Goal: Task Accomplishment & Management: Complete application form

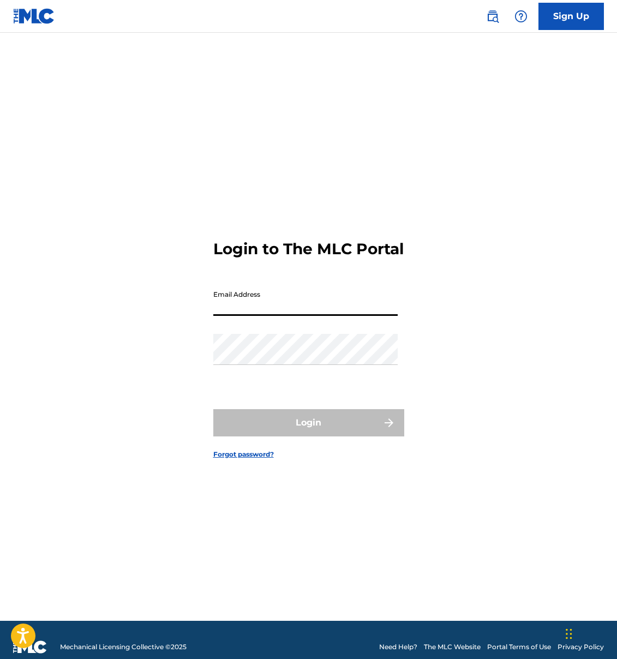
type input "[PERSON_NAME][EMAIL_ADDRESS][DOMAIN_NAME]"
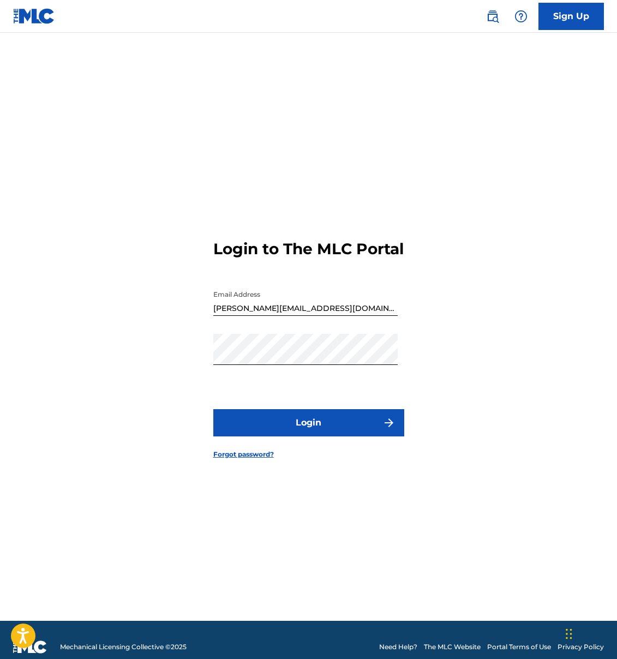
click at [302, 430] on button "Login" at bounding box center [308, 422] width 191 height 27
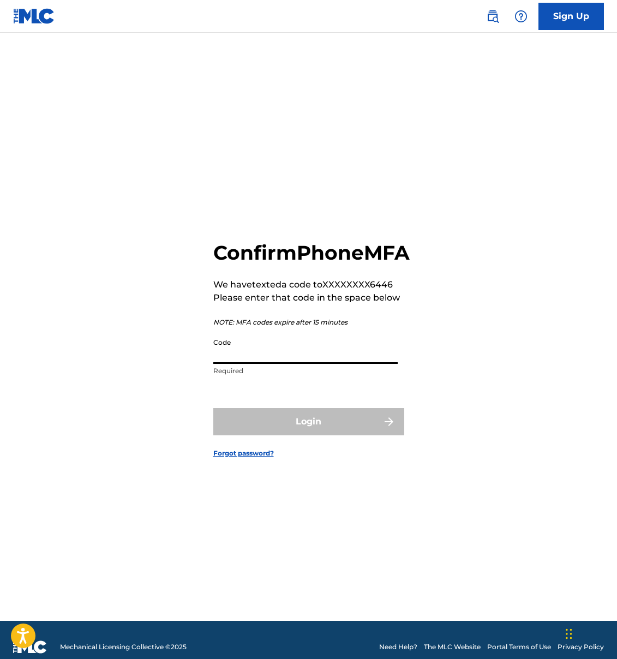
click at [286, 364] on input "Code" at bounding box center [305, 348] width 184 height 31
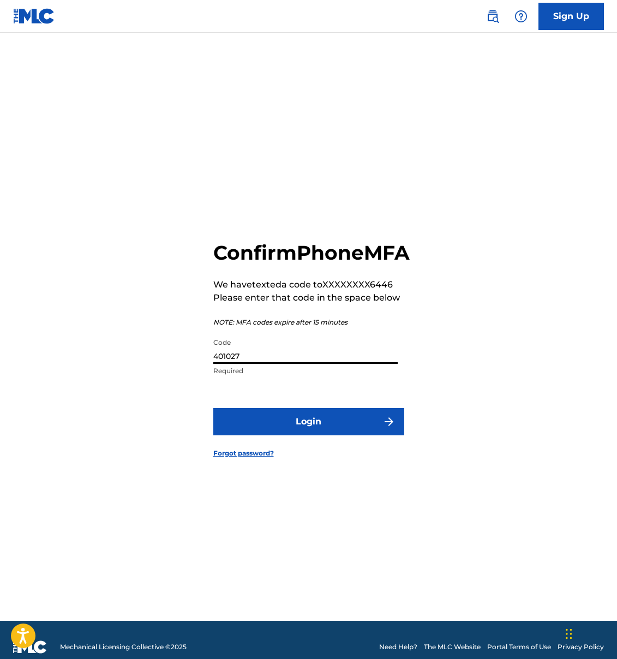
type input "401027"
click at [328, 429] on button "Login" at bounding box center [308, 421] width 191 height 27
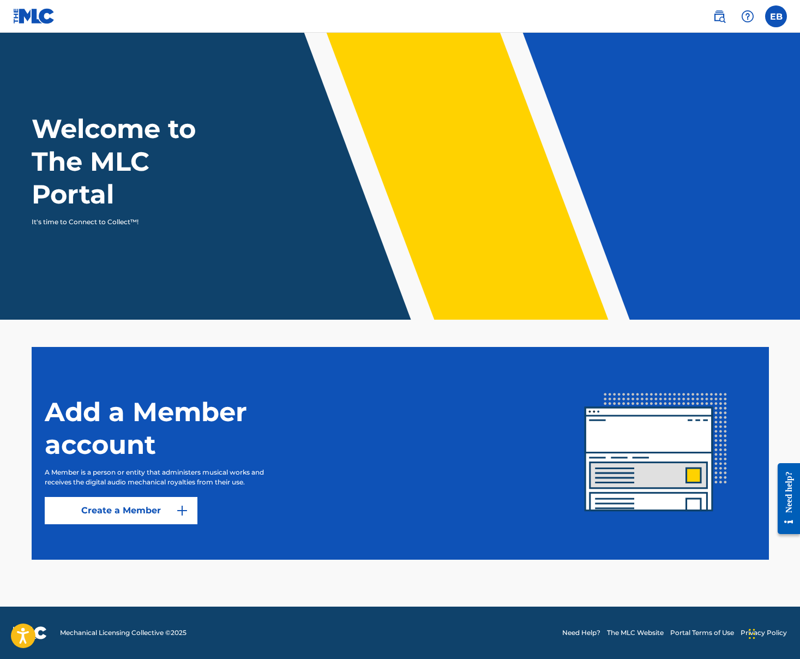
click at [158, 510] on link "Create a Member" at bounding box center [121, 510] width 153 height 27
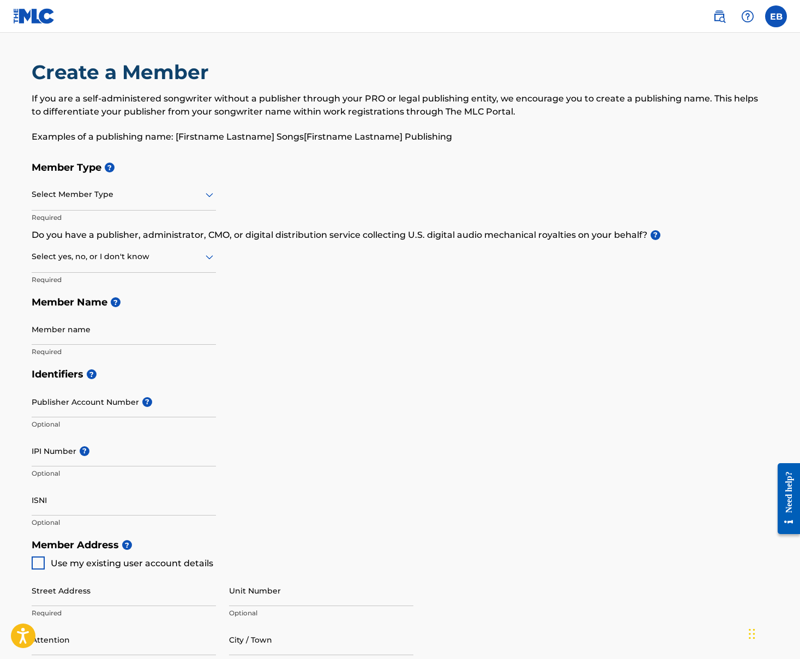
click at [616, 20] on label at bounding box center [776, 16] width 22 height 22
click at [616, 16] on input "EB [PERSON_NAME] [PERSON_NAME][EMAIL_ADDRESS][DOMAIN_NAME] Notification Prefere…" at bounding box center [776, 16] width 0 height 0
click at [616, 135] on link "Profile" at bounding box center [669, 136] width 22 height 10
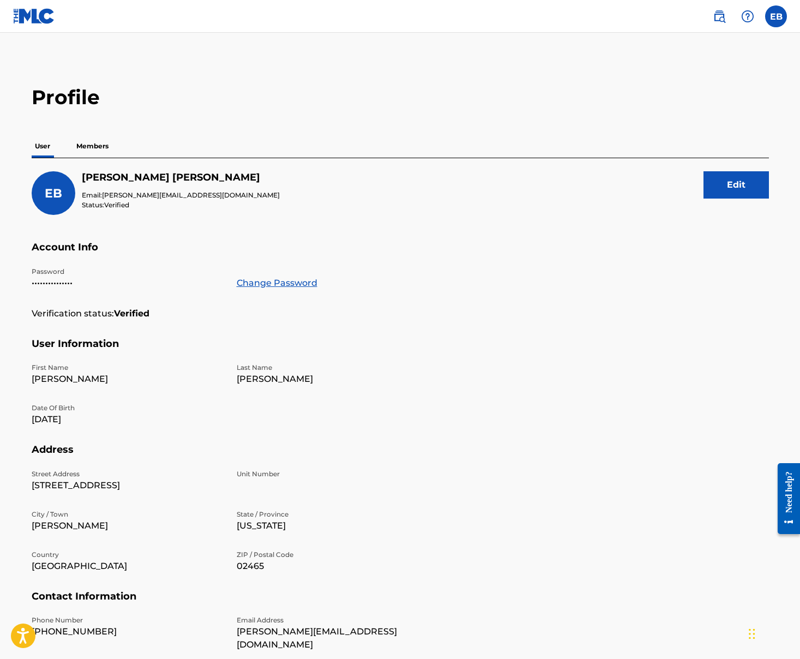
click at [616, 15] on img at bounding box center [719, 16] width 13 height 13
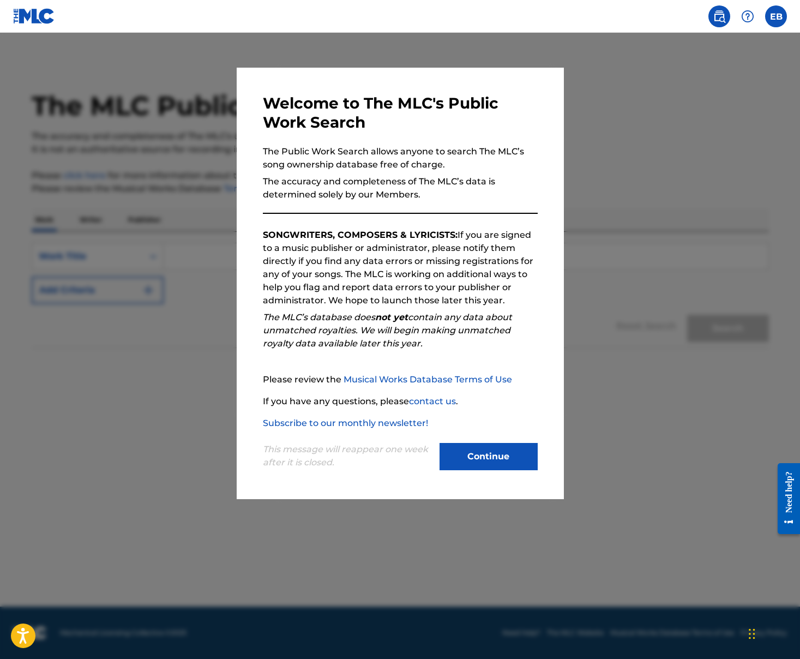
click at [493, 454] on button "Continue" at bounding box center [488, 456] width 98 height 27
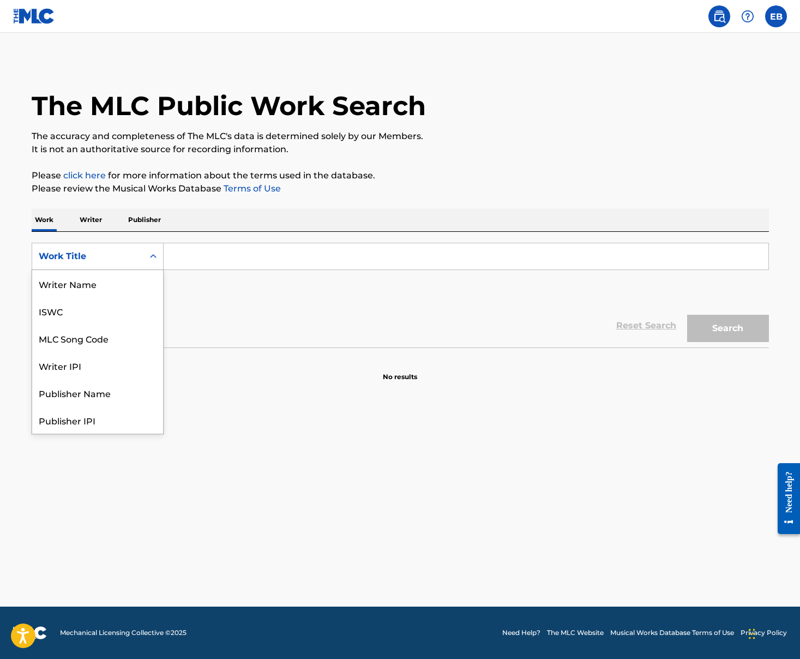
click at [126, 253] on div "Work Title" at bounding box center [88, 256] width 98 height 13
click at [97, 282] on div "MLC Song Code" at bounding box center [97, 283] width 131 height 27
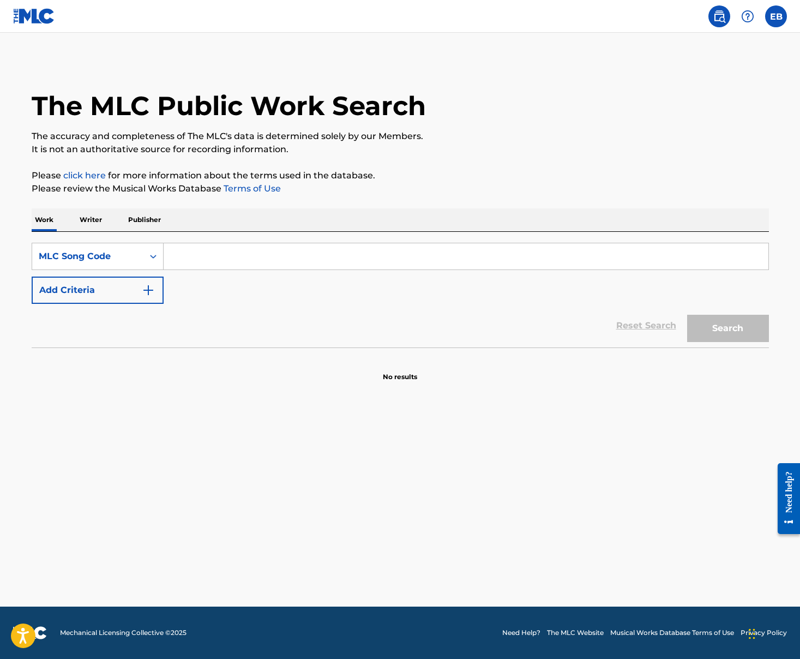
click at [197, 257] on input "Search Form" at bounding box center [466, 256] width 605 height 26
click at [109, 258] on div "MLC Song Code" at bounding box center [88, 256] width 98 height 13
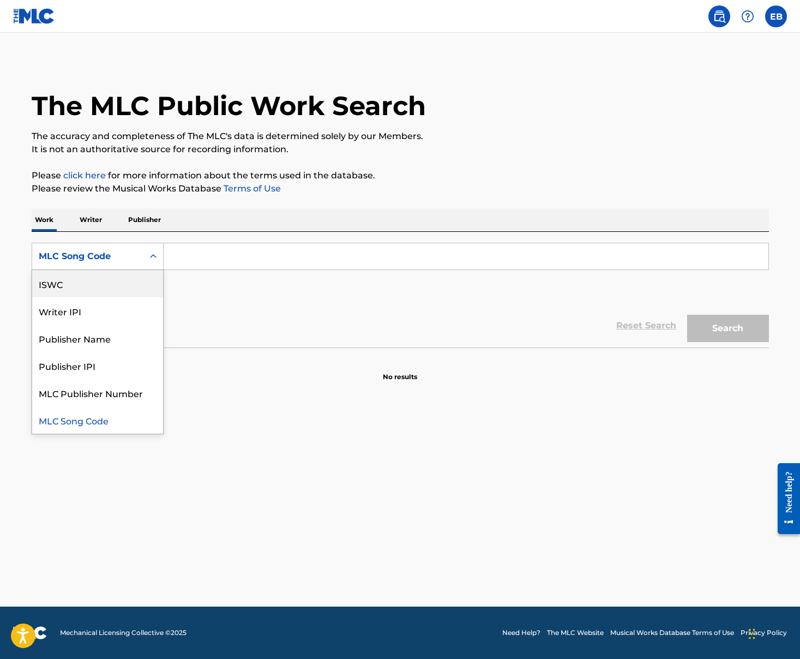
click at [65, 284] on div "ISWC" at bounding box center [97, 283] width 131 height 27
click at [95, 257] on div "ISWC" at bounding box center [88, 256] width 98 height 13
click at [99, 364] on div "Publisher IPI" at bounding box center [97, 365] width 131 height 27
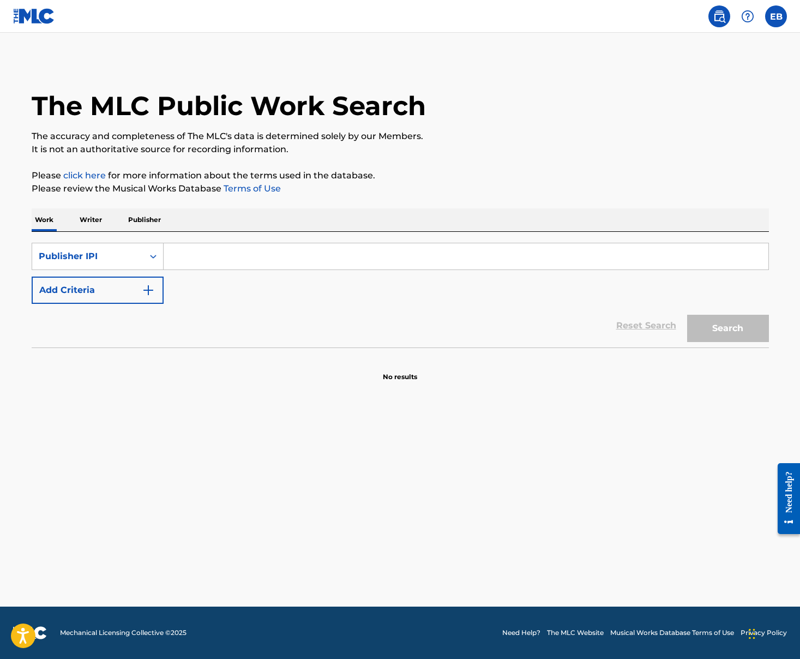
click at [92, 220] on p "Writer" at bounding box center [90, 219] width 29 height 23
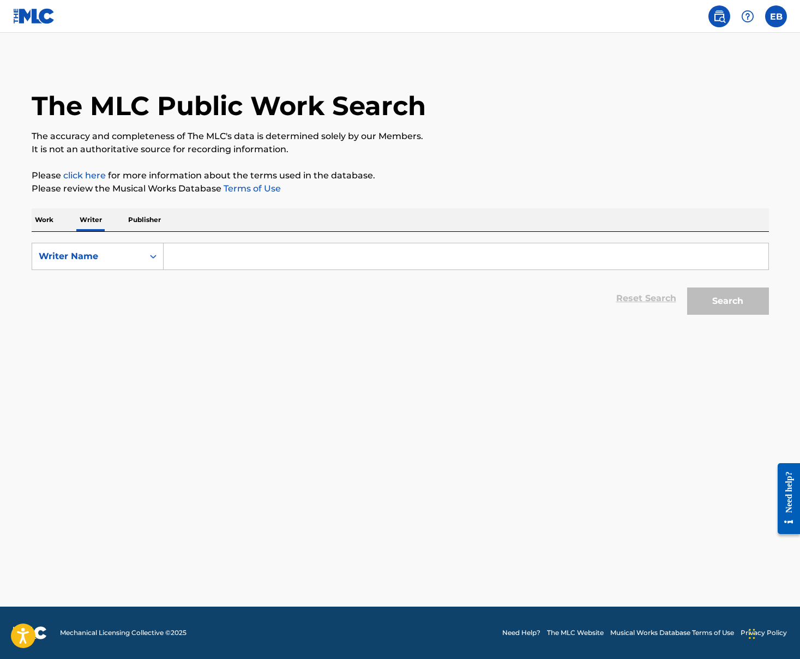
click at [50, 220] on p "Work" at bounding box center [44, 219] width 25 height 23
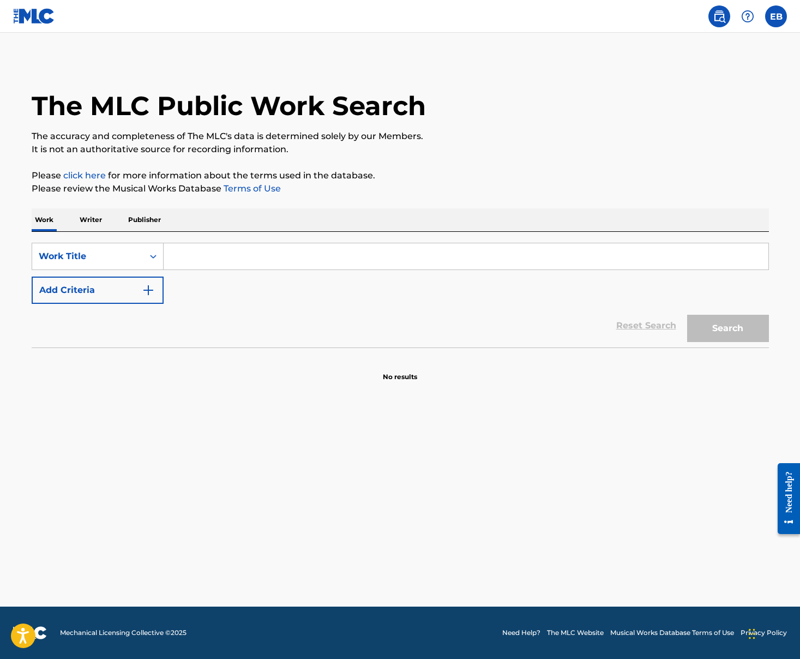
click at [616, 14] on label at bounding box center [776, 16] width 22 height 22
click at [616, 16] on input "EB [PERSON_NAME] [PERSON_NAME][EMAIL_ADDRESS][DOMAIN_NAME] Notification Prefere…" at bounding box center [776, 16] width 0 height 0
click at [616, 114] on link "Notification Preferences" at bounding box center [698, 117] width 80 height 10
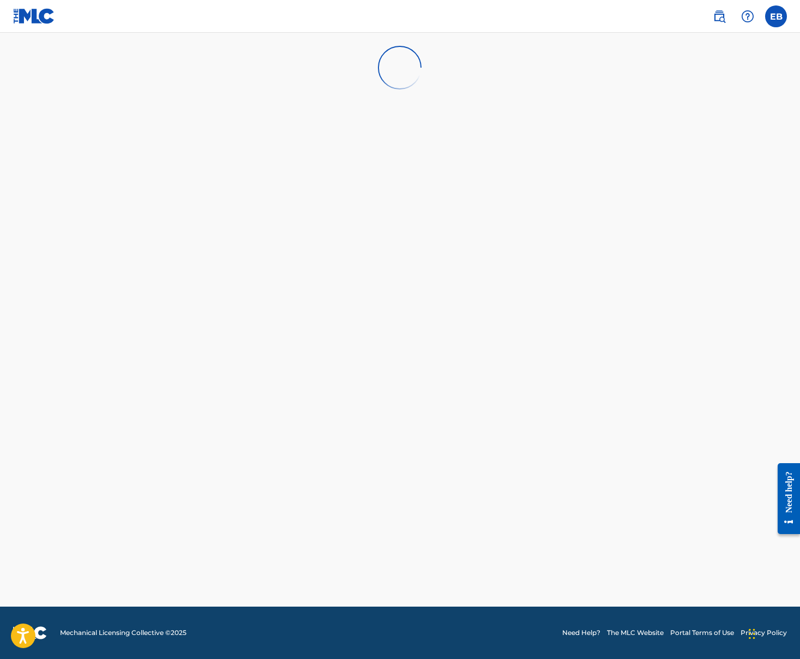
click at [35, 17] on img at bounding box center [34, 16] width 42 height 16
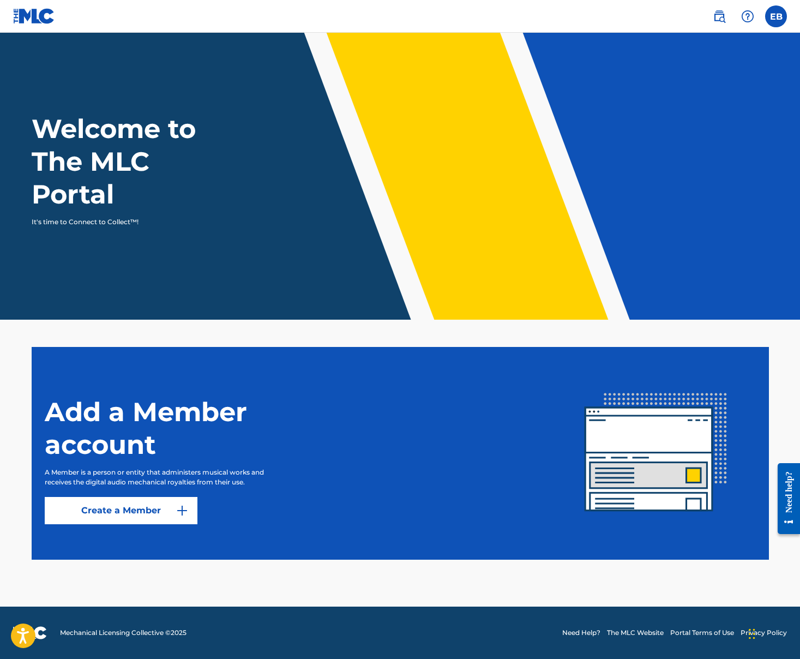
click at [170, 510] on link "Create a Member" at bounding box center [121, 510] width 153 height 27
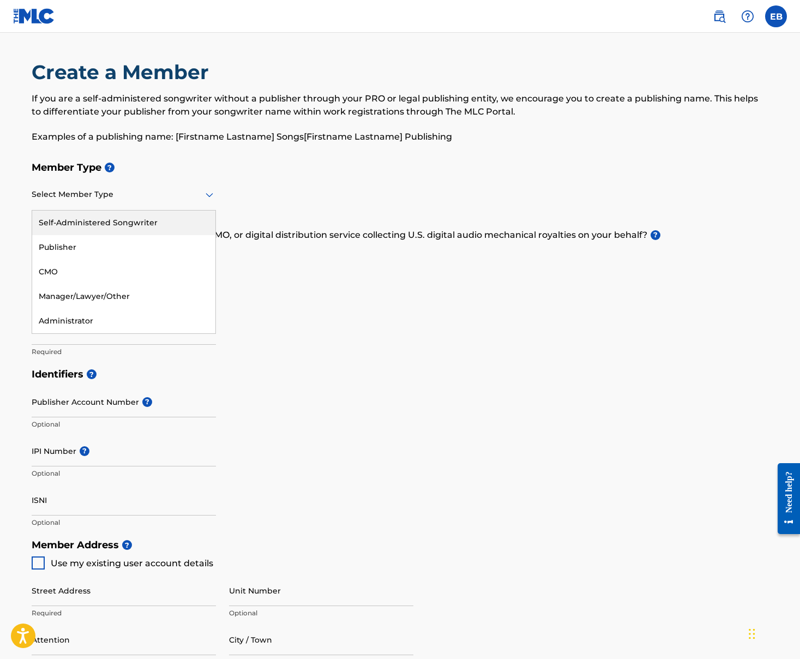
click at [111, 196] on div at bounding box center [124, 195] width 184 height 14
click at [106, 218] on div "Self-Administered Songwriter" at bounding box center [123, 222] width 183 height 25
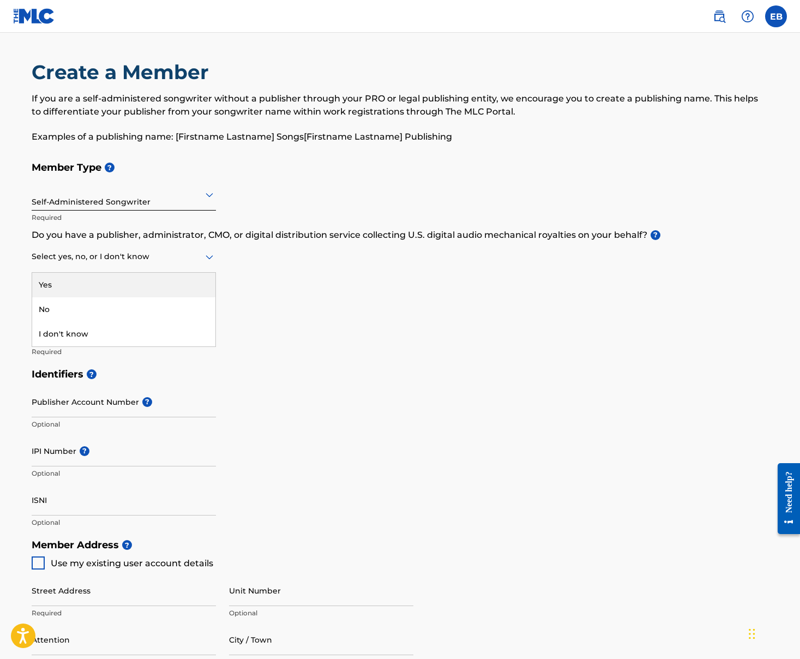
click at [130, 256] on div at bounding box center [124, 257] width 184 height 14
click at [63, 283] on div "Yes" at bounding box center [123, 285] width 183 height 25
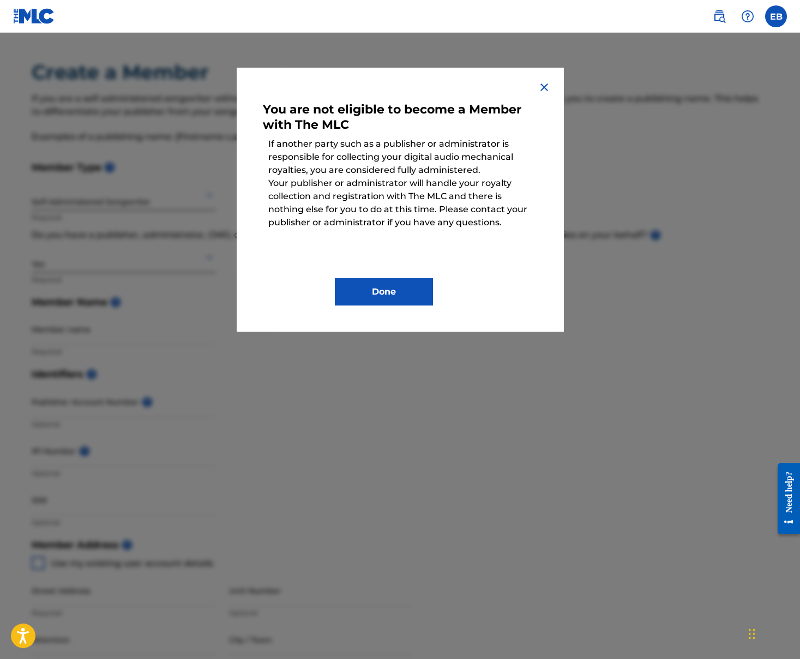
drag, startPoint x: 544, startPoint y: 86, endPoint x: 540, endPoint y: 102, distance: 16.4
click at [544, 86] on img at bounding box center [544, 87] width 13 height 13
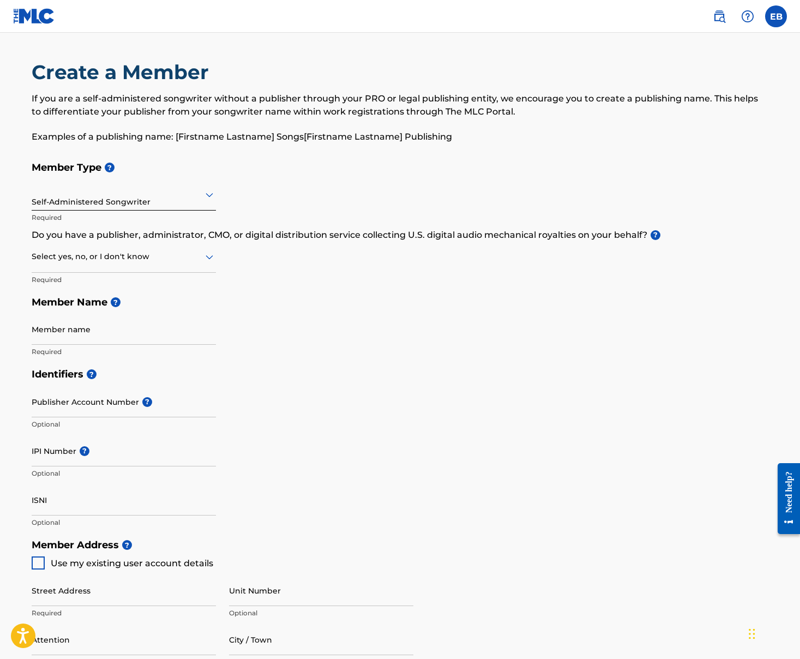
click at [366, 98] on p "If you are a self-administered songwriter without a publisher through your PRO …" at bounding box center [400, 105] width 737 height 26
click at [131, 113] on p "If you are a self-administered songwriter without a publisher through your PRO …" at bounding box center [400, 105] width 737 height 26
click at [372, 97] on p "If you are a self-administered songwriter without a publisher through your PRO …" at bounding box center [400, 105] width 737 height 26
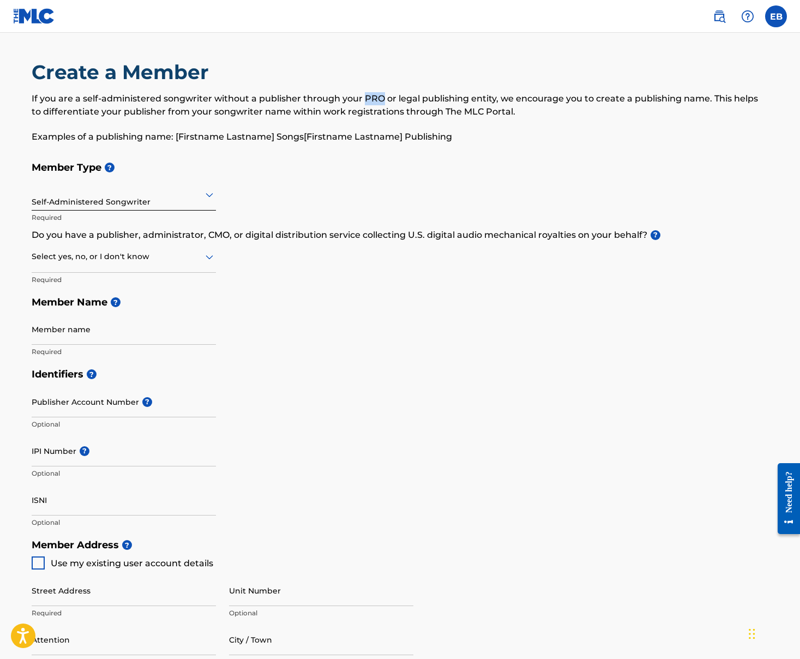
click at [372, 97] on p "If you are a self-administered songwriter without a publisher through your PRO …" at bounding box center [400, 105] width 737 height 26
drag, startPoint x: 495, startPoint y: 97, endPoint x: 364, endPoint y: 95, distance: 131.4
click at [364, 95] on p "If you are a self-administered songwriter without a publisher through your PRO …" at bounding box center [400, 105] width 737 height 26
copy p "PRO or legal publishing entity"
click at [198, 195] on div at bounding box center [124, 195] width 184 height 14
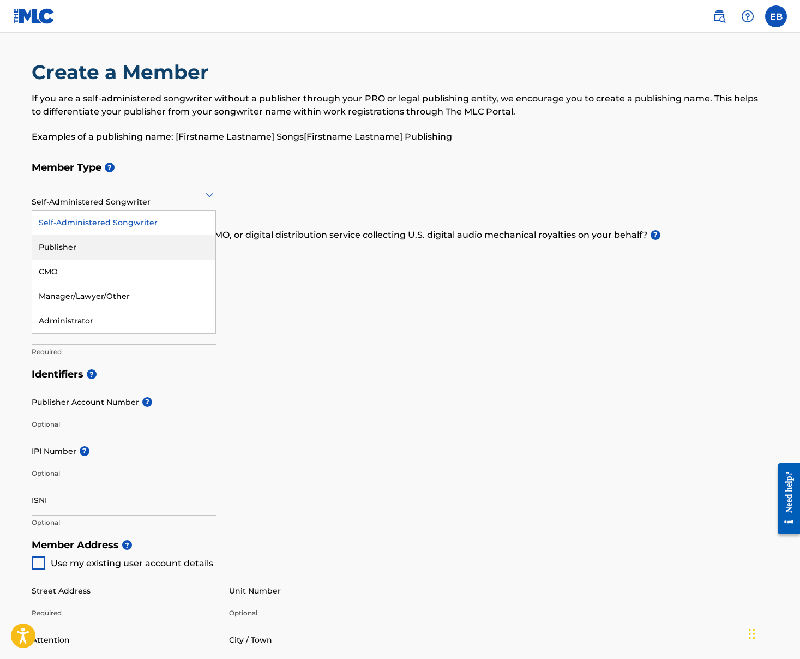
click at [79, 245] on div "Publisher" at bounding box center [123, 247] width 183 height 25
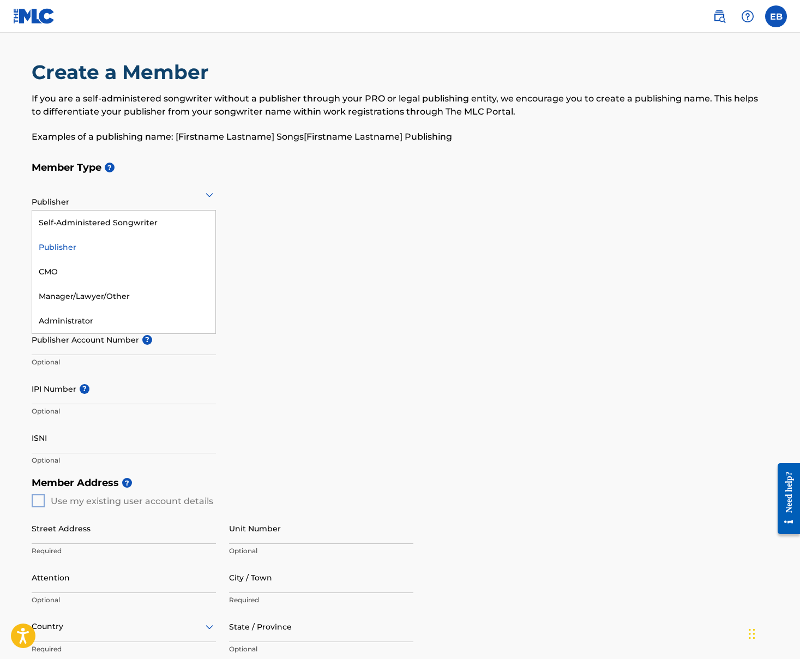
click at [157, 198] on div at bounding box center [124, 195] width 184 height 14
click at [89, 221] on div "Self-Administered Songwriter" at bounding box center [123, 222] width 183 height 25
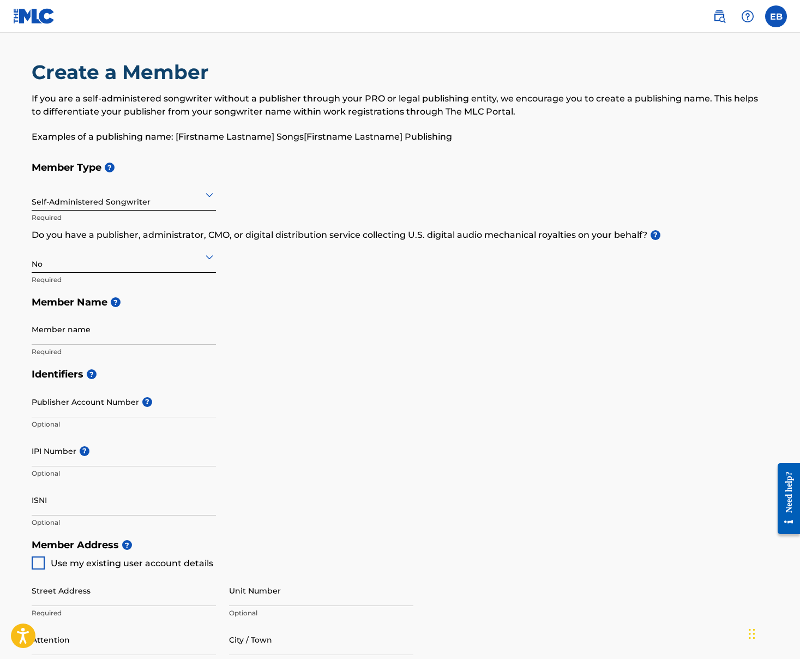
click at [220, 234] on p "Do you have a publisher, administrator, CMO, or digital distribution service co…" at bounding box center [400, 234] width 737 height 13
click at [497, 231] on p "Do you have a publisher, administrator, CMO, or digital distribution service co…" at bounding box center [400, 234] width 737 height 13
click at [456, 275] on div "Member Type ? Self-Administered Songwriter Required Do you have a publisher, ad…" at bounding box center [400, 259] width 737 height 207
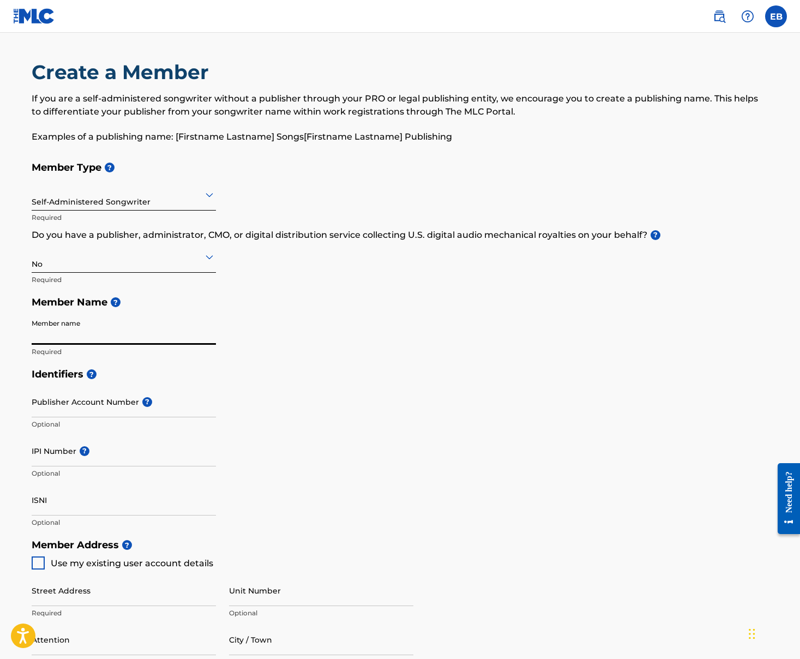
click at [70, 337] on input "Member name" at bounding box center [124, 329] width 184 height 31
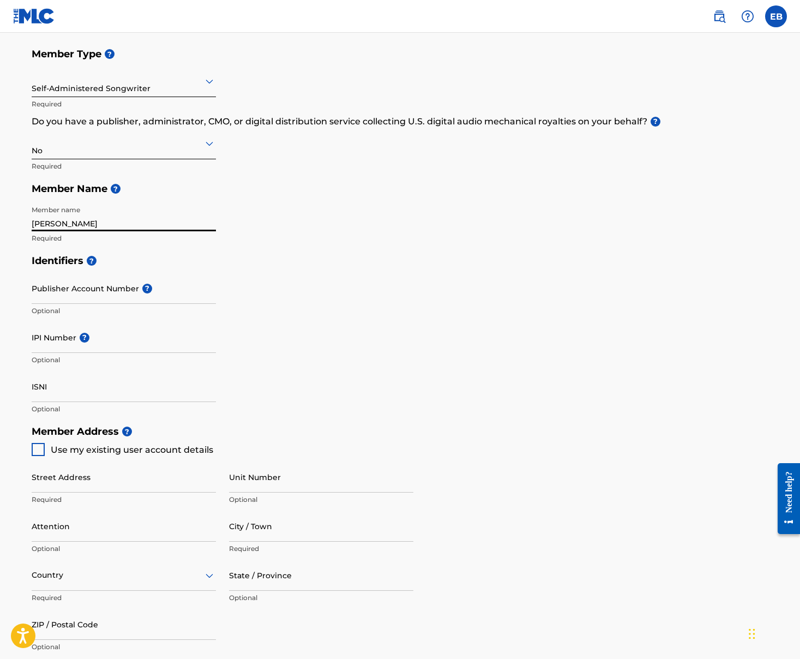
scroll to position [131, 0]
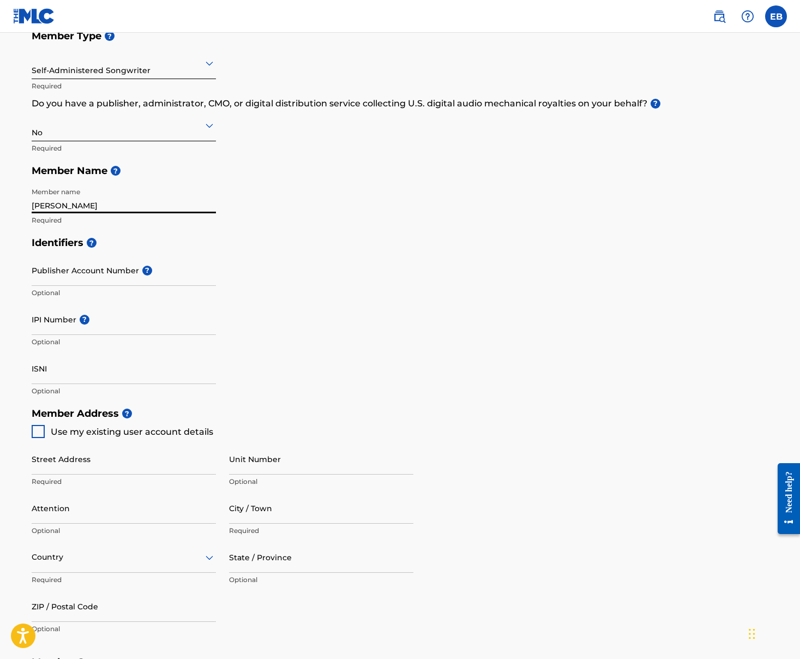
type input "[PERSON_NAME]"
click at [50, 327] on input "IPI Number ?" at bounding box center [124, 319] width 184 height 31
click at [67, 327] on input "IPI Number ?" at bounding box center [124, 319] width 184 height 31
paste input "1299090906"
type input "1299090906"
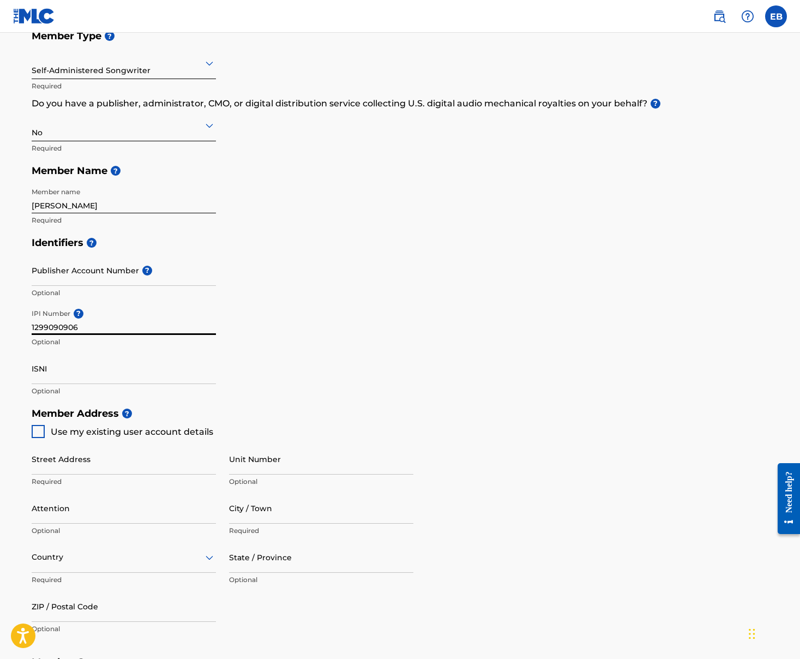
click at [308, 354] on div "Identifiers ? Publisher Account Number ? Optional IPI Number ? 1299090906 Optio…" at bounding box center [400, 316] width 737 height 171
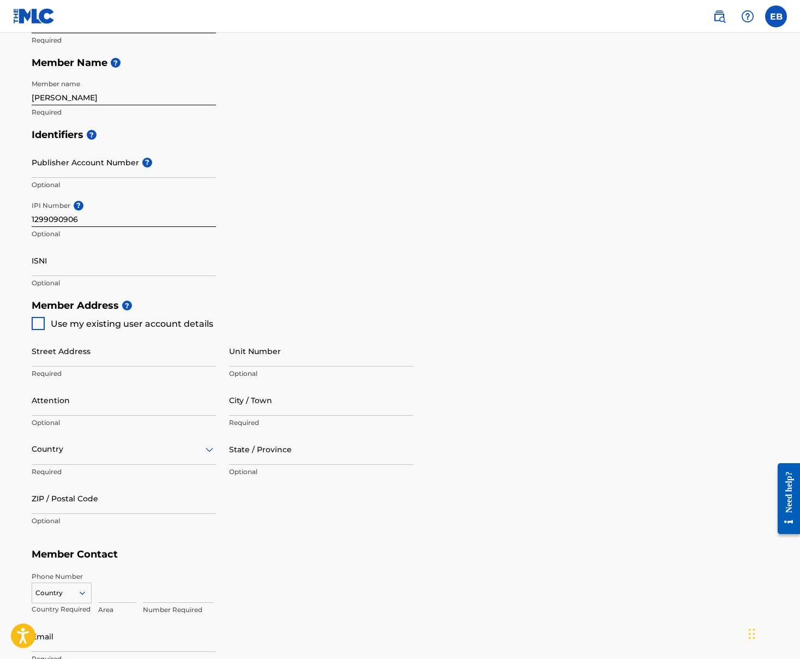
scroll to position [240, 0]
click at [39, 320] on div at bounding box center [38, 322] width 13 height 13
type input "[STREET_ADDRESS]"
type input "[PERSON_NAME]"
type input "02465"
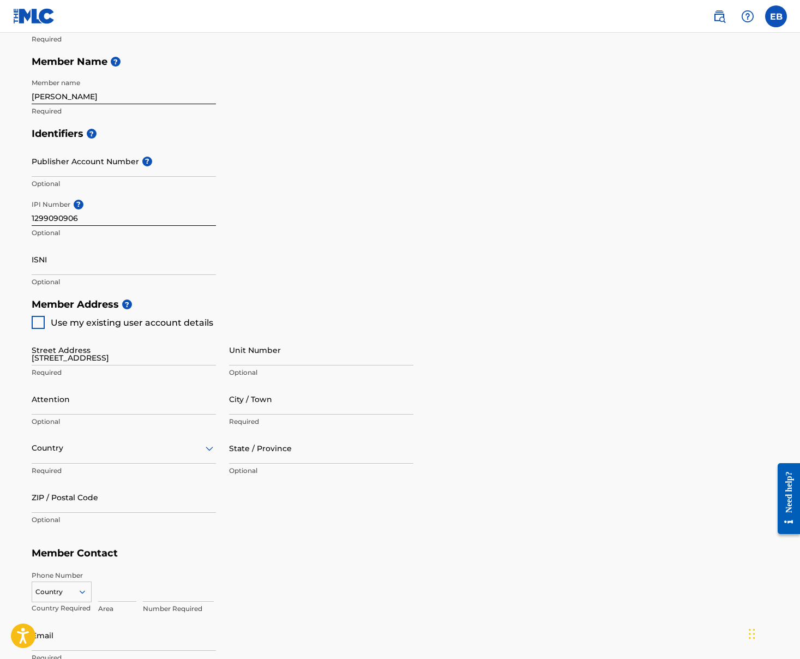
type input "617"
type input "3066446"
type input "[PERSON_NAME][EMAIL_ADDRESS][DOMAIN_NAME]"
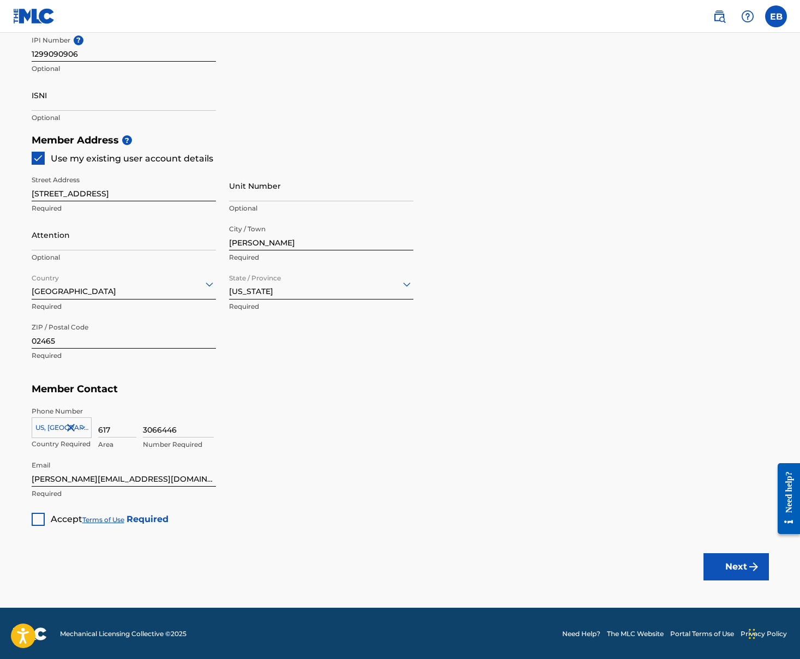
scroll to position [404, 0]
click at [38, 517] on div at bounding box center [38, 519] width 13 height 13
click at [616, 563] on button "Next" at bounding box center [735, 566] width 65 height 27
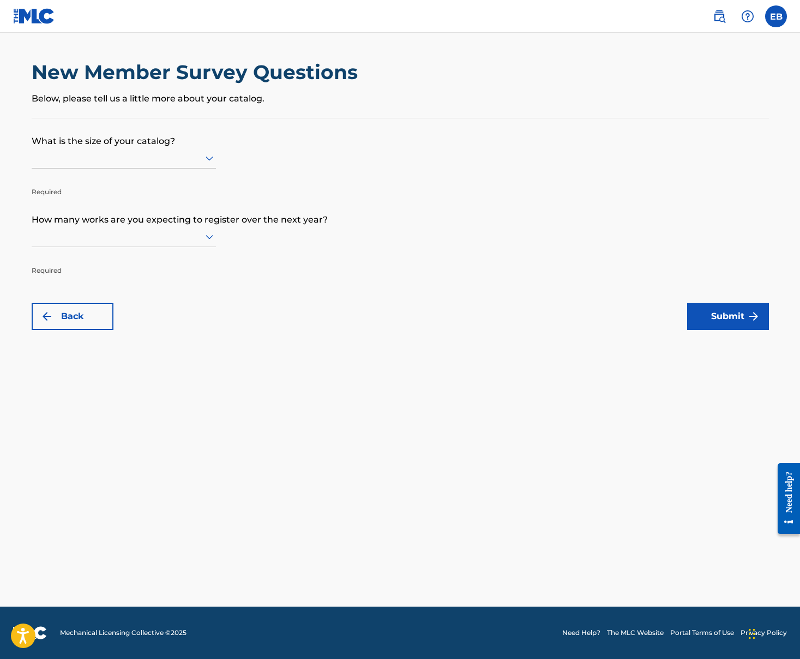
click at [209, 162] on icon at bounding box center [209, 158] width 13 height 13
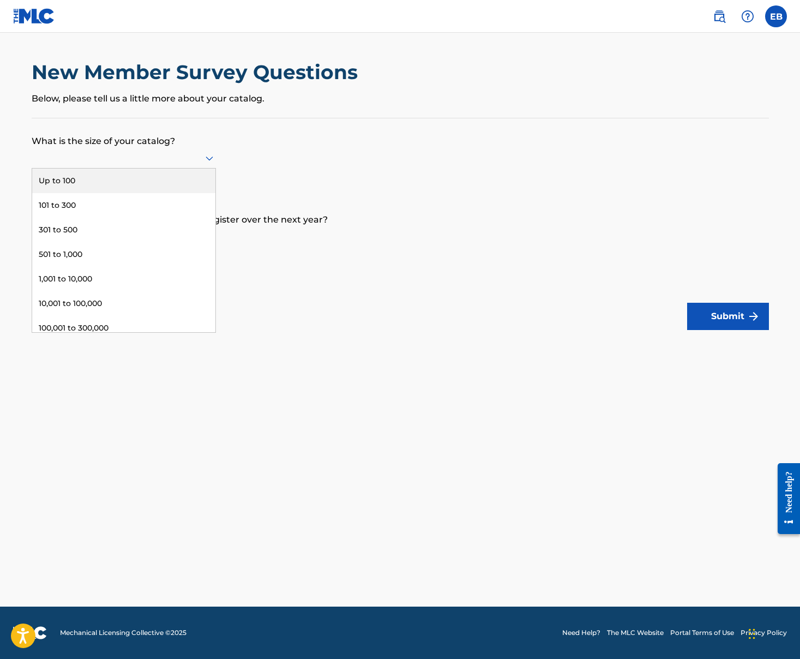
click at [69, 192] on div "Up to 100" at bounding box center [123, 180] width 183 height 25
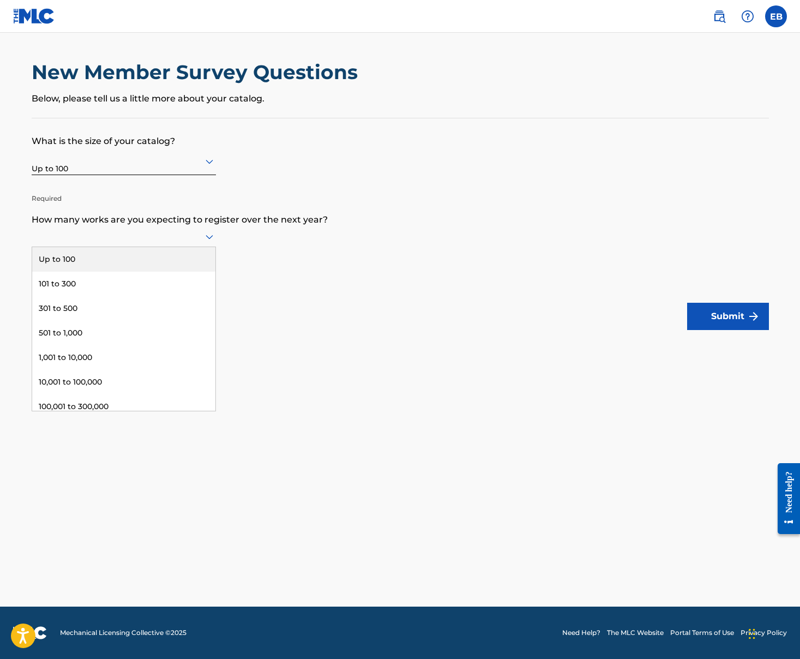
click at [209, 239] on icon at bounding box center [209, 236] width 13 height 13
click at [62, 267] on div "Up to 100" at bounding box center [123, 259] width 183 height 25
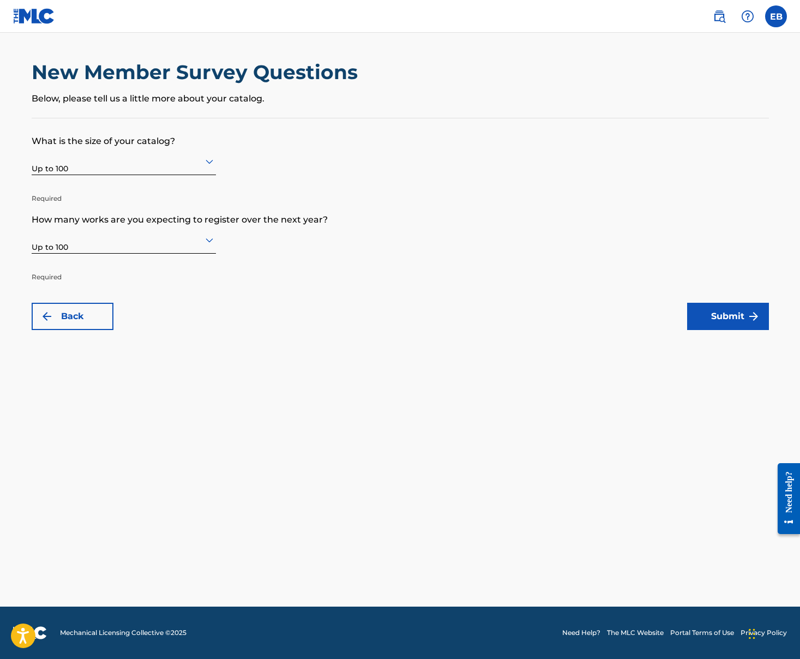
click at [616, 316] on button "Submit" at bounding box center [728, 316] width 82 height 27
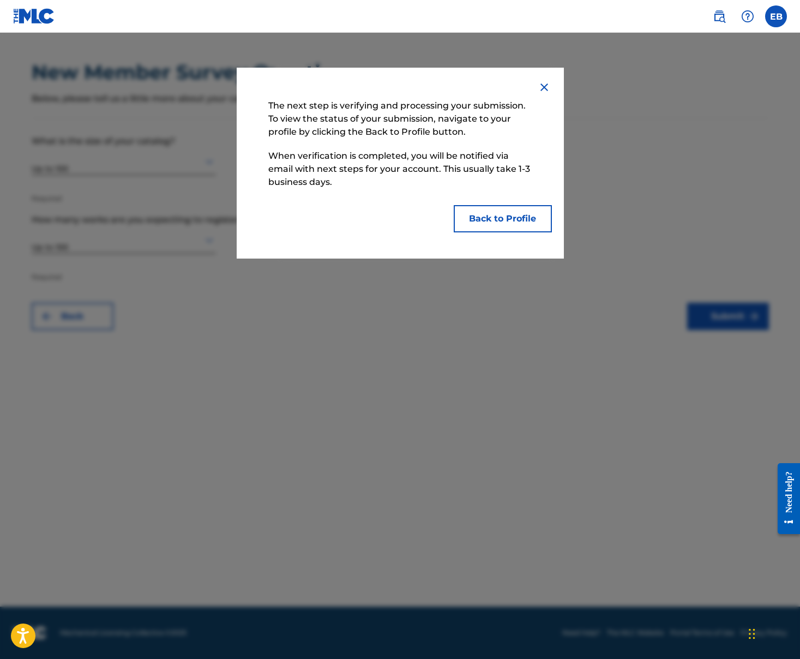
click at [503, 223] on button "Back to Profile" at bounding box center [503, 218] width 98 height 27
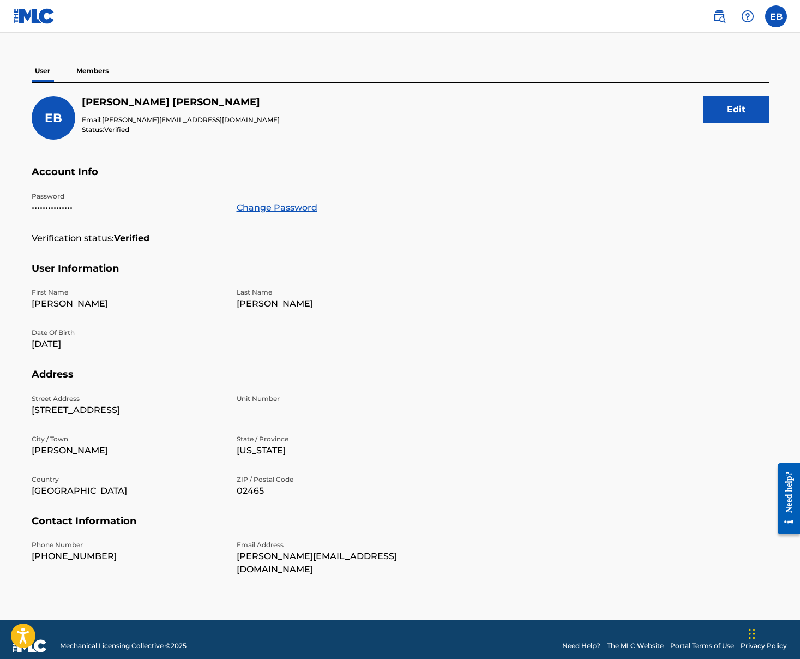
scroll to position [74, 0]
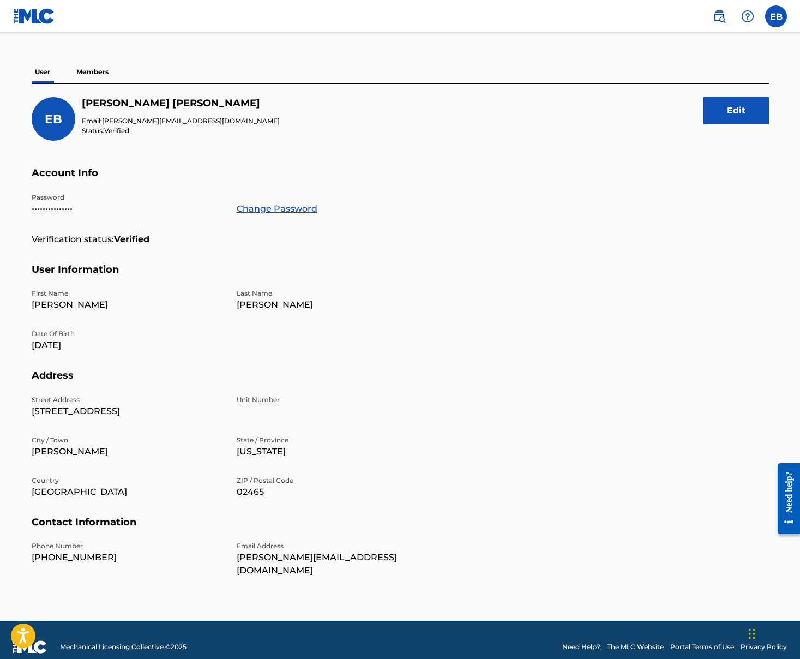
click at [106, 72] on p "Members" at bounding box center [92, 72] width 39 height 23
